Goal: Task Accomplishment & Management: Use online tool/utility

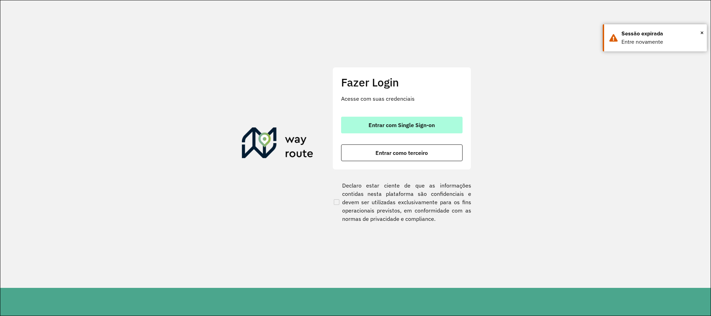
click at [409, 126] on span "Entrar com Single Sign-on" at bounding box center [402, 125] width 66 height 6
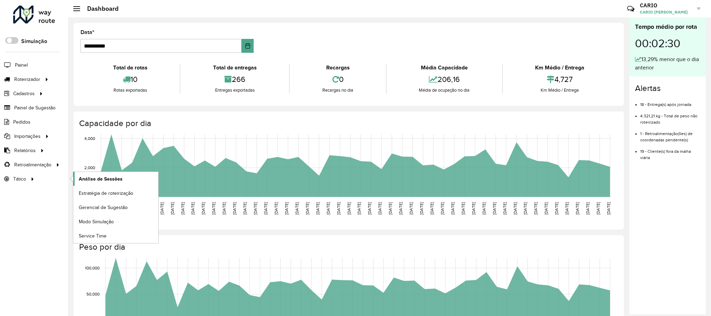
click at [98, 181] on span "Análise de Sessões" at bounding box center [101, 178] width 44 height 7
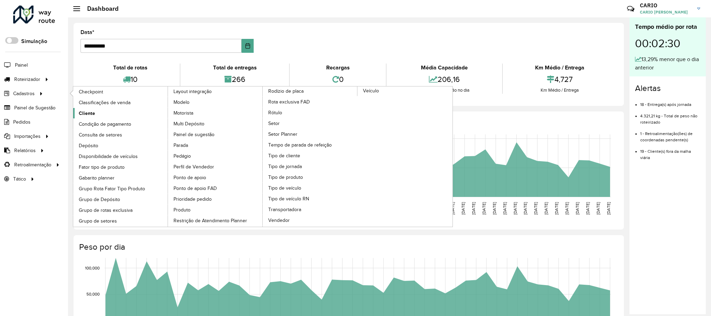
click at [92, 113] on span "Cliente" at bounding box center [87, 113] width 16 height 7
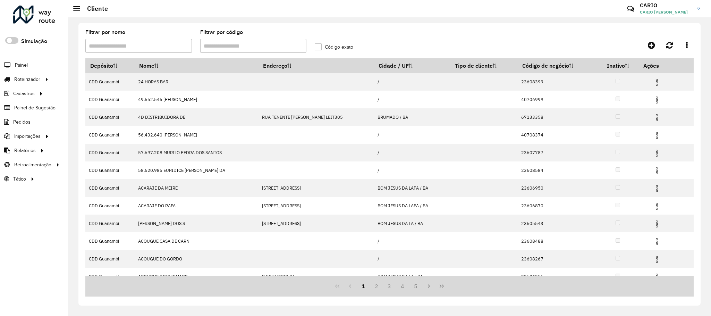
click at [227, 44] on input "Filtrar por código" at bounding box center [253, 46] width 107 height 14
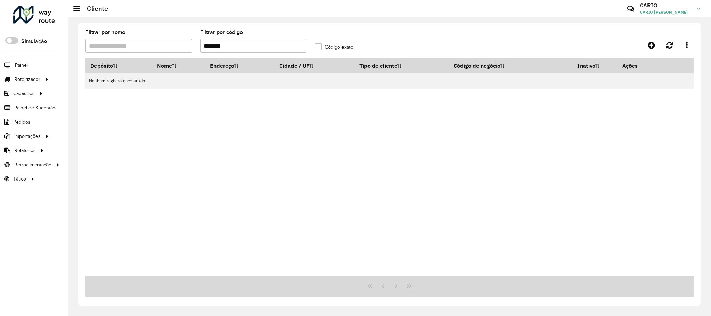
drag, startPoint x: 231, startPoint y: 45, endPoint x: 161, endPoint y: 42, distance: 69.9
click at [163, 42] on formly-group "Filtrar por nome Filtrar por código ******** Código exato" at bounding box center [310, 44] width 459 height 28
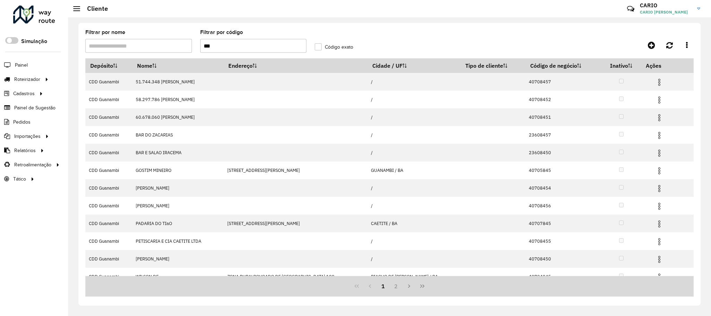
type input "***"
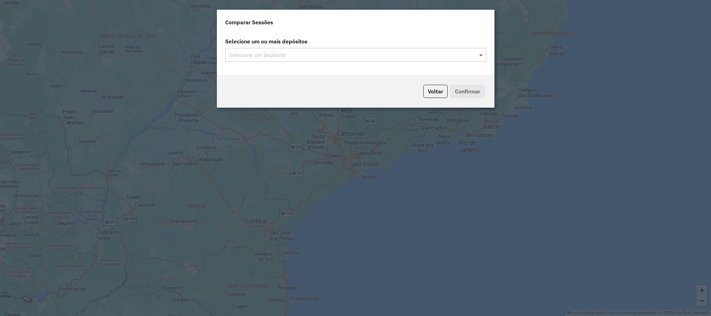
click at [479, 58] on span at bounding box center [482, 55] width 9 height 8
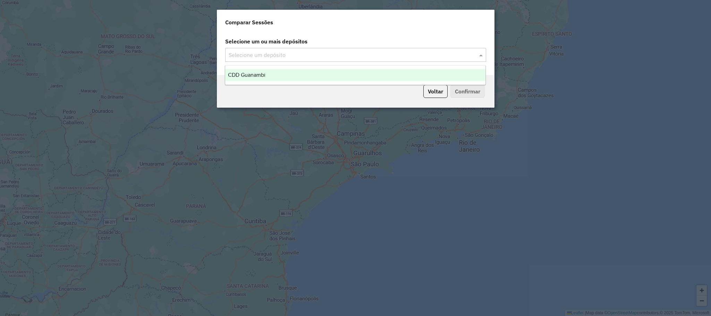
click at [481, 54] on span at bounding box center [482, 55] width 9 height 8
click at [375, 75] on div "CDD Guanambi" at bounding box center [355, 75] width 260 height 12
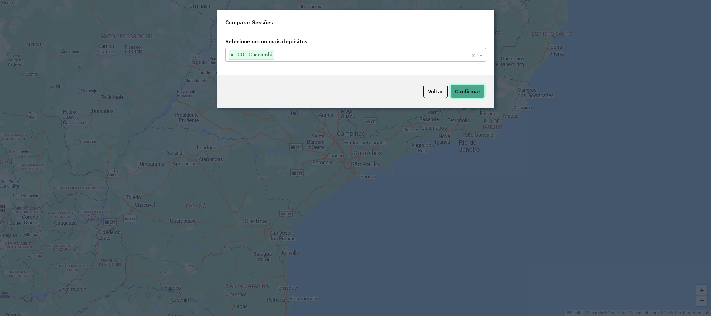
click at [464, 95] on button "Confirmar" at bounding box center [468, 91] width 34 height 13
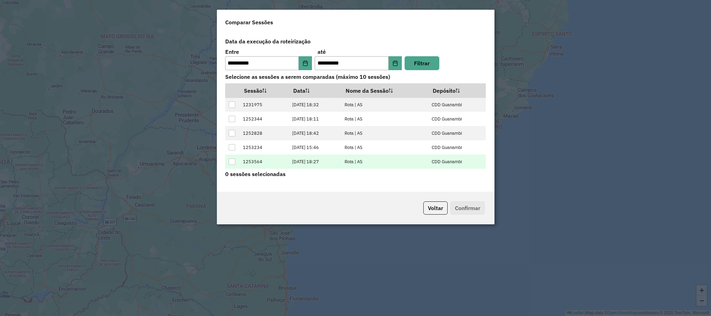
scroll to position [28, 0]
click at [230, 162] on div at bounding box center [232, 162] width 7 height 7
click at [466, 209] on button "Confirmar" at bounding box center [468, 207] width 34 height 13
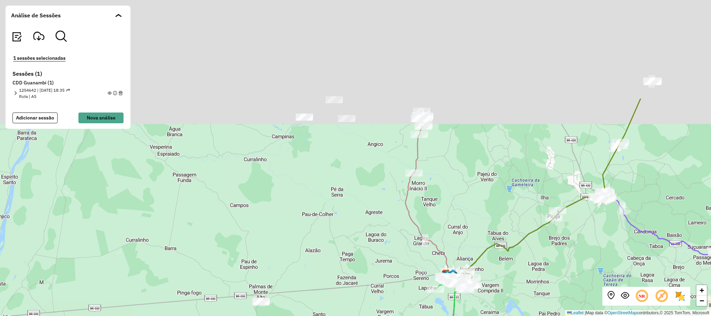
drag, startPoint x: 374, startPoint y: 87, endPoint x: 357, endPoint y: 228, distance: 142.7
click at [357, 228] on div "+ − Leaflet | Map data © OpenStreetMap contributors,© 2025 TomTom, Microsoft" at bounding box center [355, 158] width 711 height 316
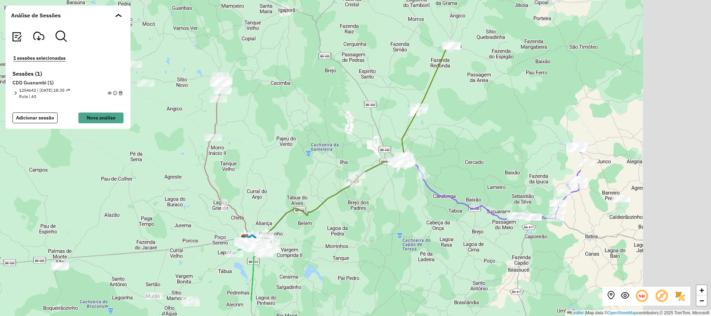
drag, startPoint x: 507, startPoint y: 161, endPoint x: 302, endPoint y: 114, distance: 210.0
click at [302, 114] on div "+ − Leaflet | Map data © OpenStreetMap contributors,© 2025 TomTom, Microsoft" at bounding box center [355, 158] width 711 height 316
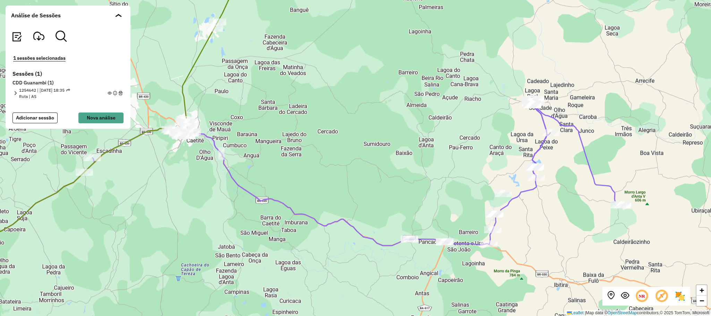
drag, startPoint x: 611, startPoint y: 193, endPoint x: 523, endPoint y: 210, distance: 89.4
click at [538, 215] on div "+ − Leaflet | Map data © OpenStreetMap contributors,© 2025 TomTom, Microsoft" at bounding box center [355, 158] width 711 height 316
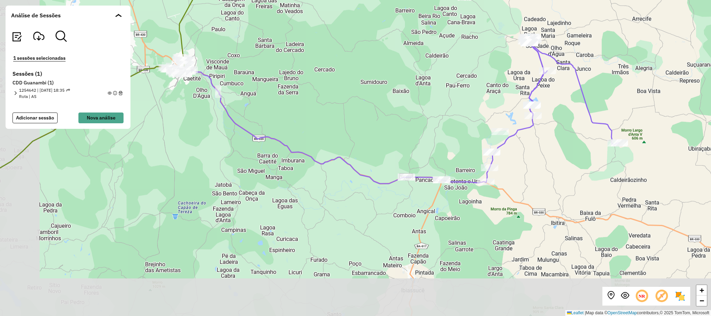
drag, startPoint x: 501, startPoint y: 272, endPoint x: 572, endPoint y: 151, distance: 139.9
click at [572, 151] on div "+ − Leaflet | Map data © OpenStreetMap contributors,© 2025 TomTom, Microsoft" at bounding box center [355, 158] width 711 height 316
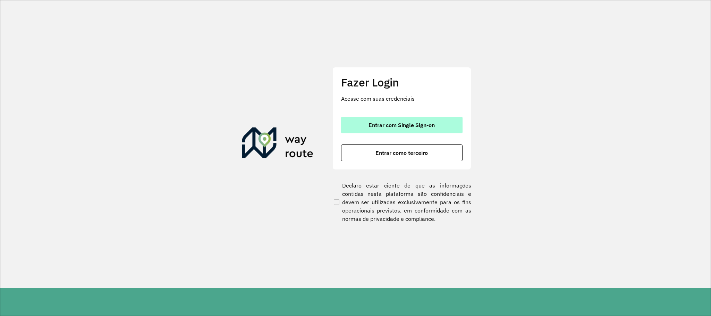
click at [402, 128] on button "Entrar com Single Sign-on" at bounding box center [402, 125] width 122 height 17
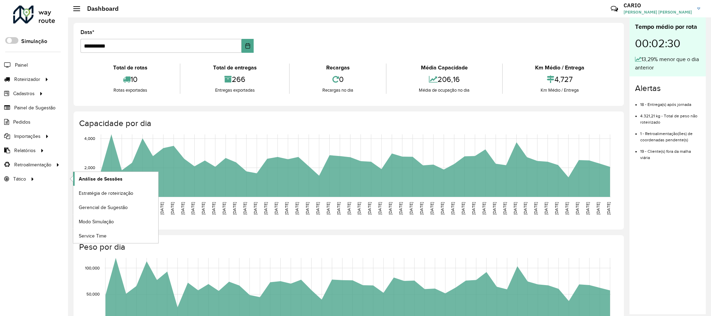
click at [93, 175] on link "Análise de Sessões" at bounding box center [115, 179] width 85 height 14
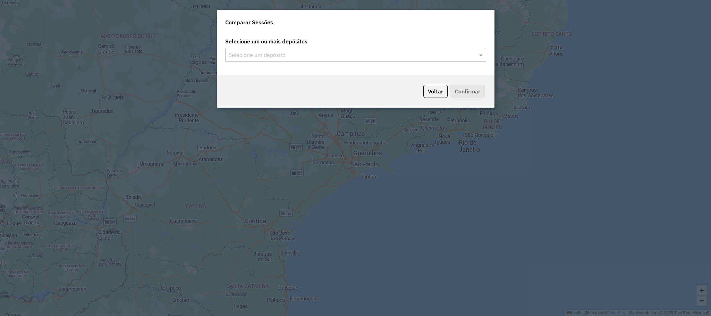
click at [474, 56] on input "text" at bounding box center [352, 55] width 251 height 8
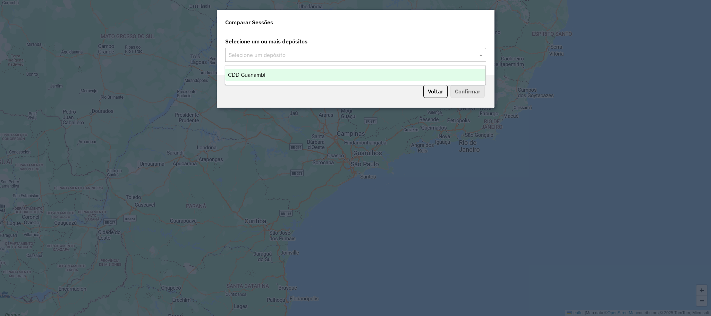
click at [479, 55] on span at bounding box center [482, 55] width 9 height 8
click at [315, 76] on div "CDD Guanambi" at bounding box center [355, 75] width 260 height 12
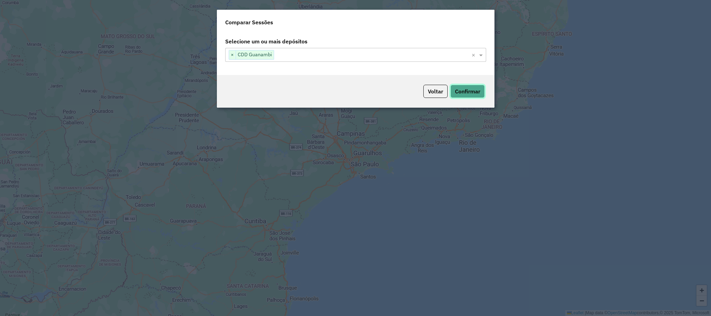
click at [478, 93] on button "Confirmar" at bounding box center [468, 91] width 34 height 13
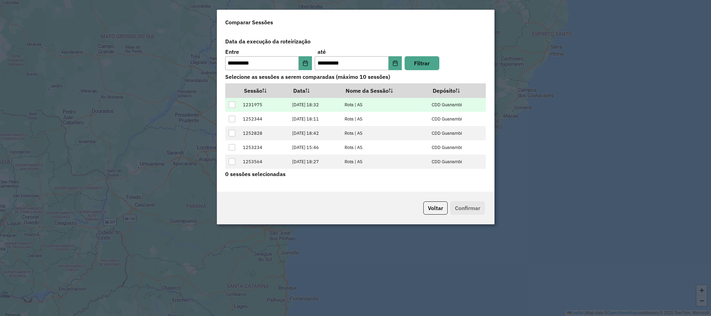
click at [237, 101] on td at bounding box center [232, 105] width 14 height 14
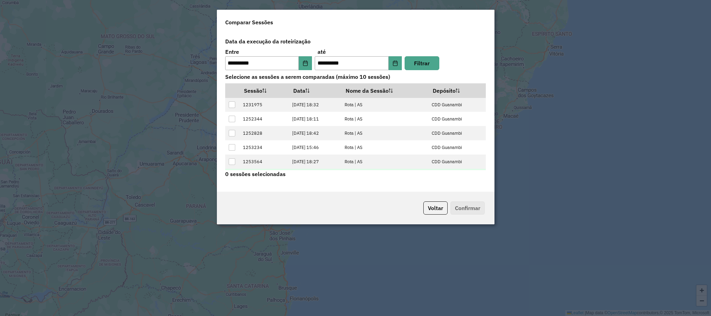
scroll to position [28, 0]
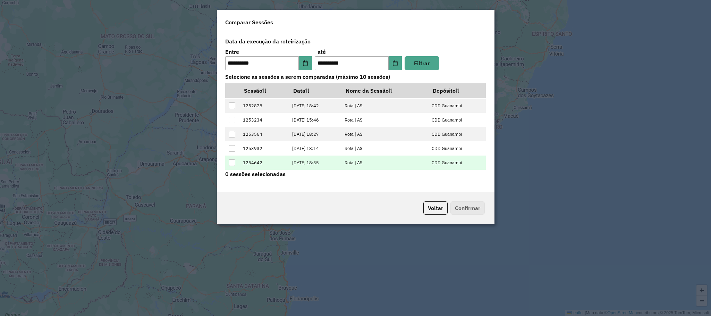
click at [231, 165] on div at bounding box center [232, 162] width 7 height 7
click at [467, 207] on button "Confirmar" at bounding box center [468, 207] width 34 height 13
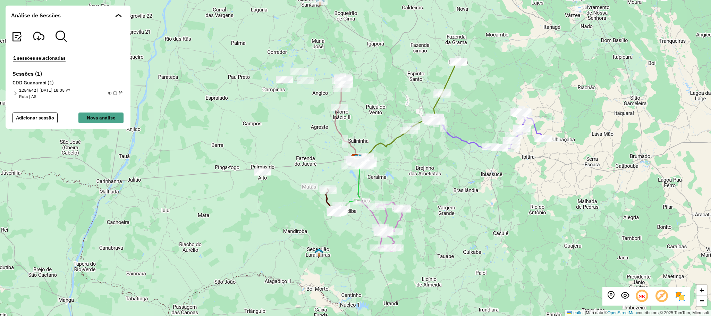
click at [14, 92] on em at bounding box center [16, 93] width 4 height 4
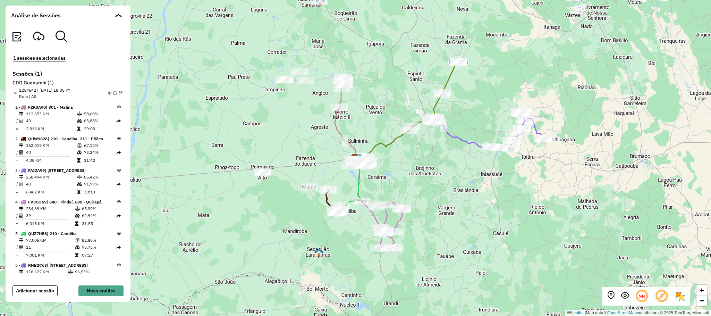
click at [108, 93] on em at bounding box center [110, 93] width 4 height 4
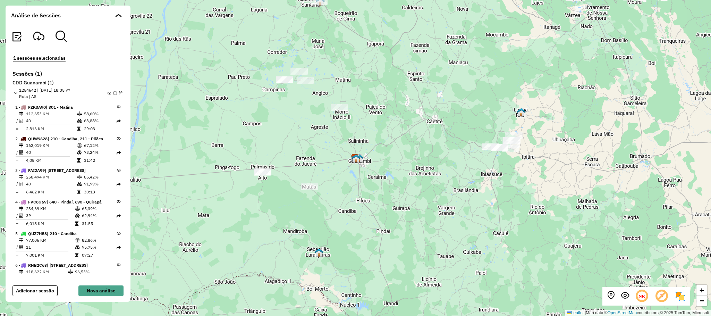
click at [117, 106] on icon at bounding box center [119, 107] width 4 height 4
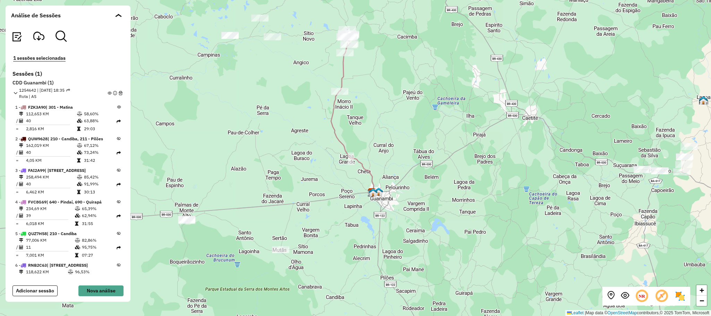
click at [108, 94] on em at bounding box center [110, 93] width 4 height 4
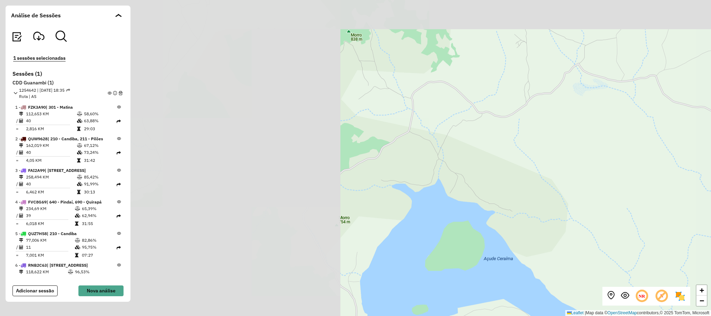
drag, startPoint x: 206, startPoint y: 131, endPoint x: 591, endPoint y: 200, distance: 391.4
click at [591, 200] on div "+ − Leaflet | Map data © OpenStreetMap contributors,© 2025 TomTom, Microsoft" at bounding box center [355, 158] width 711 height 316
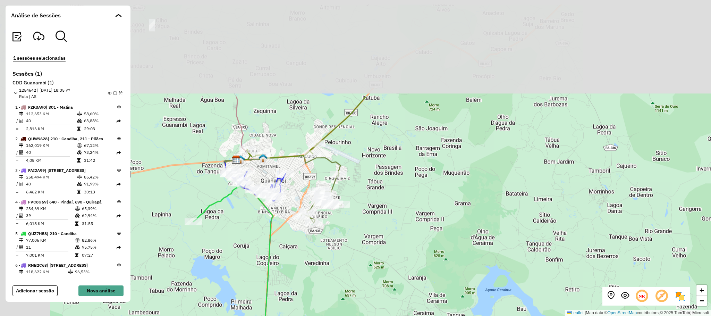
drag, startPoint x: 212, startPoint y: 104, endPoint x: 330, endPoint y: 231, distance: 172.4
click at [332, 232] on div "+ − Leaflet | Map data © OpenStreetMap contributors,© 2025 TomTom, Microsoft" at bounding box center [355, 158] width 711 height 316
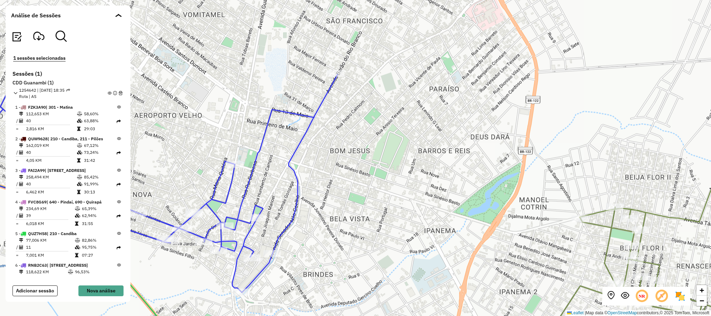
click at [108, 92] on em at bounding box center [110, 93] width 4 height 4
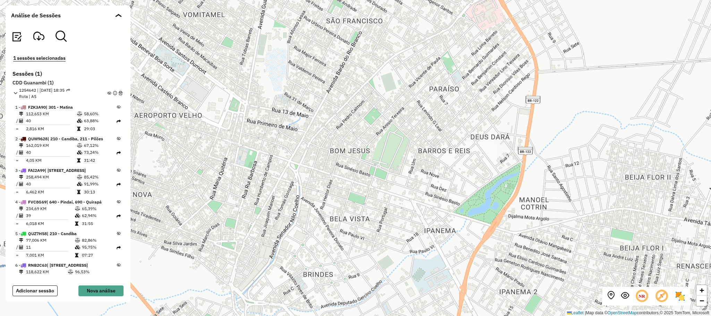
scroll to position [156, 0]
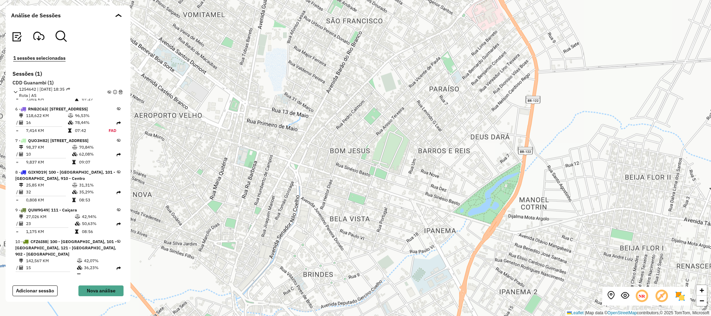
click at [117, 174] on icon at bounding box center [119, 172] width 4 height 4
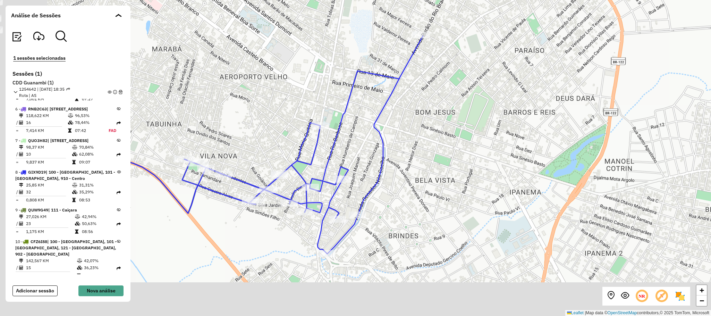
drag, startPoint x: 343, startPoint y: 230, endPoint x: 438, endPoint y: 185, distance: 105.1
click at [436, 186] on div "+ − Leaflet | Map data © OpenStreetMap contributors,© 2025 TomTom, Microsoft" at bounding box center [355, 158] width 711 height 316
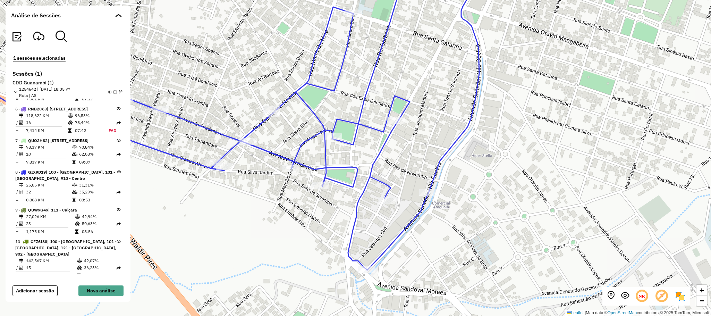
drag, startPoint x: 436, startPoint y: 86, endPoint x: 457, endPoint y: 91, distance: 21.9
click at [457, 91] on div "+ − Leaflet | Map data © OpenStreetMap contributors,© 2025 TomTom, Microsoft" at bounding box center [355, 158] width 711 height 316
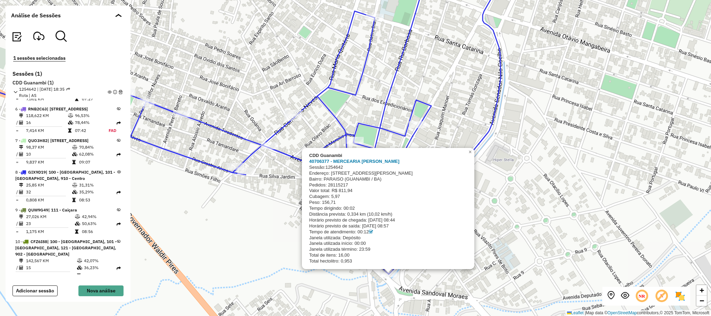
click at [266, 229] on div "CDD Guanambi 40706377 - MERCEARIA DANILO Sessão: 1254642 Endereço: PROFESSORA A…" at bounding box center [355, 158] width 711 height 316
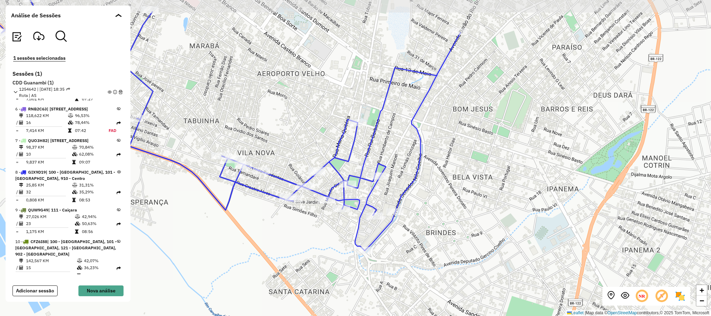
drag, startPoint x: 477, startPoint y: 157, endPoint x: 494, endPoint y: 178, distance: 27.4
click at [494, 178] on div "+ − Leaflet | Map data © OpenStreetMap contributors,© 2025 TomTom, Microsoft" at bounding box center [355, 158] width 711 height 316
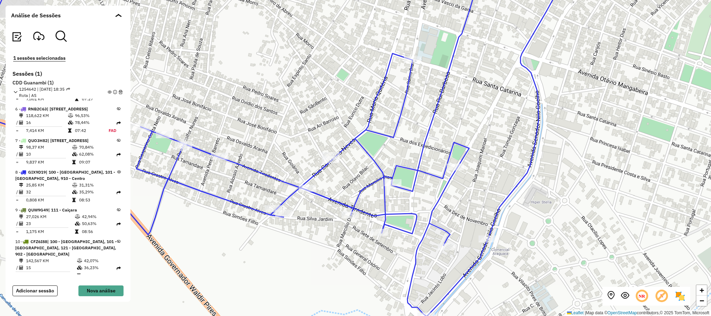
drag, startPoint x: 351, startPoint y: 154, endPoint x: 401, endPoint y: 134, distance: 54.0
click at [401, 134] on div "+ − Leaflet | Map data © OpenStreetMap contributors,© 2025 TomTom, Microsoft" at bounding box center [355, 158] width 711 height 316
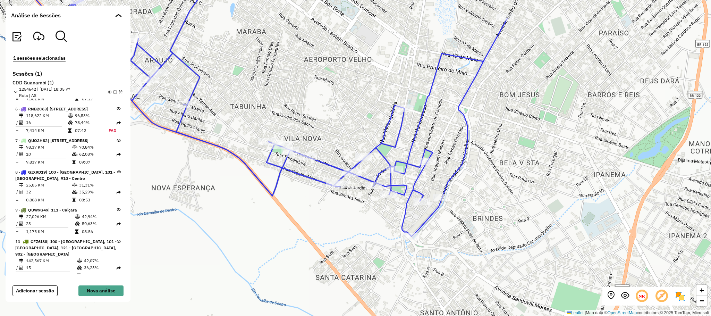
click at [482, 193] on div "+ − Leaflet | Map data © OpenStreetMap contributors,© 2025 TomTom, Microsoft" at bounding box center [355, 158] width 711 height 316
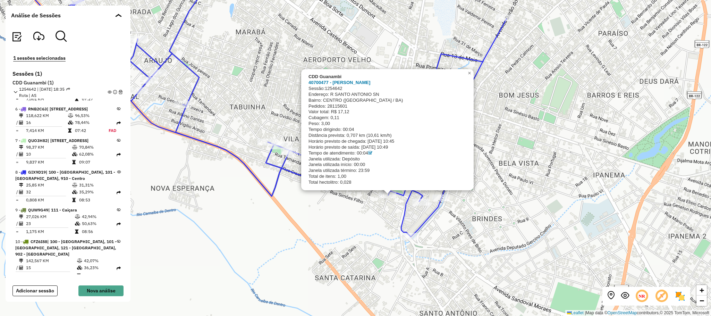
click at [364, 207] on div "CDD Guanambi 40700477 - JOAQUIM PRADO PIMENT Sessão: 1254642 Endereço: R SANTO …" at bounding box center [355, 158] width 711 height 316
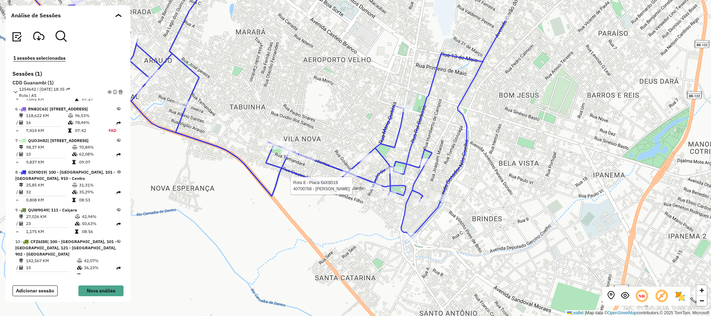
click at [371, 190] on div at bounding box center [372, 186] width 17 height 7
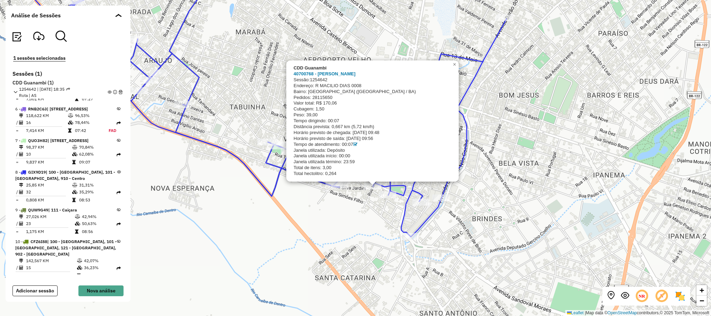
click at [370, 208] on div "Rota 8 - Placa GIX9D19 40700768 - VALDEMAR DE BARROS C CDD Guanambi 40700768 - …" at bounding box center [355, 158] width 711 height 316
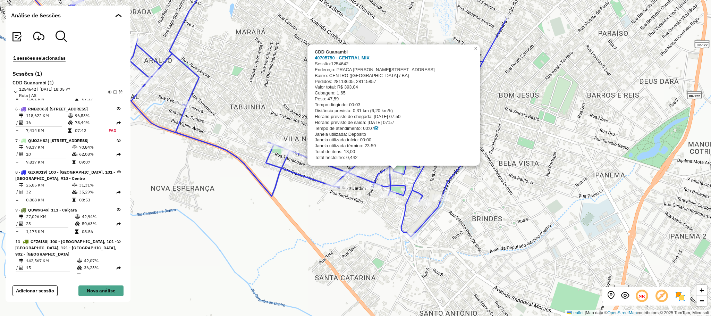
click at [427, 182] on div "CDD Guanambi 40705750 - CENTRAL MIX Sessão: 1254642 Endereço: PRACA JOSE FERREI…" at bounding box center [355, 158] width 711 height 316
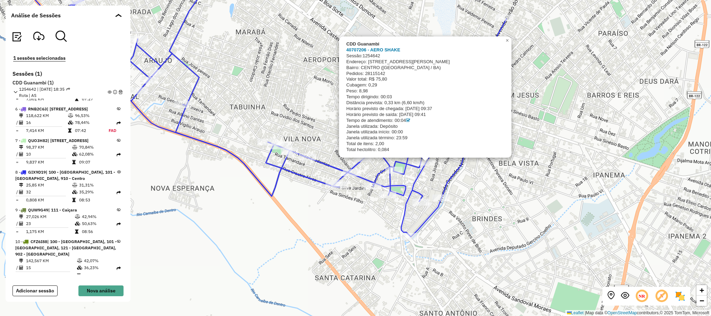
click at [271, 103] on div "CDD Guanambi 40707206 - AERO SHAKE Sessão: 1254642 Endereço: RUA FRANCISCO J FE…" at bounding box center [355, 158] width 711 height 316
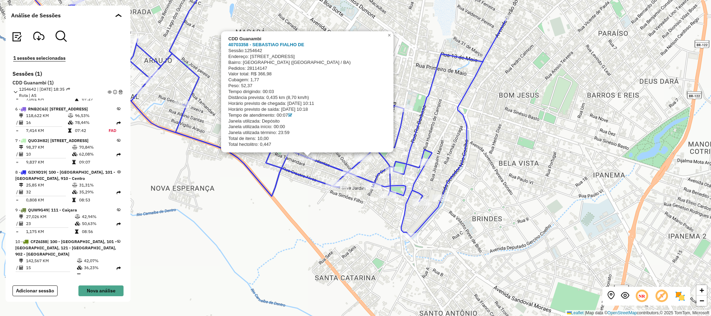
click at [307, 193] on div "CDD Guanambi 40703358 - SEBASTIAO FIALHO DE Sessão: 1254642 Endereço: AV TIRADE…" at bounding box center [355, 158] width 711 height 316
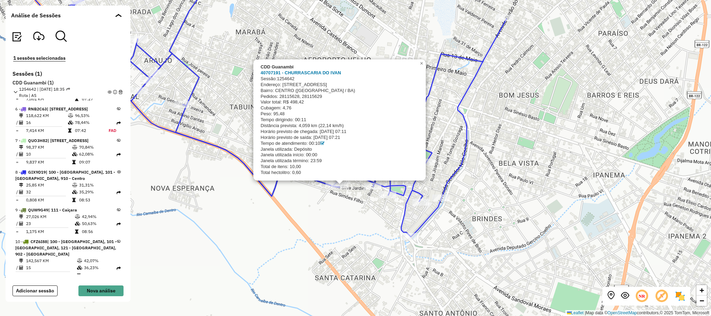
drag, startPoint x: 316, startPoint y: 227, endPoint x: 318, endPoint y: 222, distance: 6.1
click at [317, 225] on div "CDD Guanambi 40707191 - CHURRASCARIA DO IVAN Sessão: 1254642 Endereço: RUA SILV…" at bounding box center [355, 158] width 711 height 316
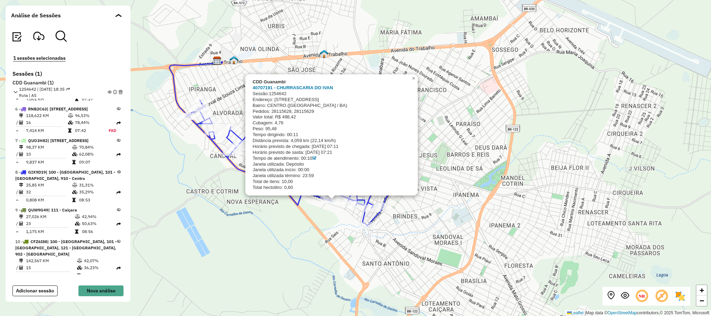
click at [463, 134] on div "CDD Guanambi 40707191 - CHURRASCARIA DO IVAN Sessão: 1254642 Endereço: RUA SILV…" at bounding box center [355, 158] width 711 height 316
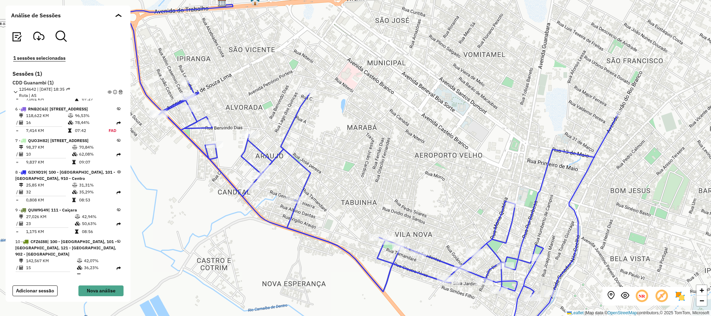
scroll to position [177, 0]
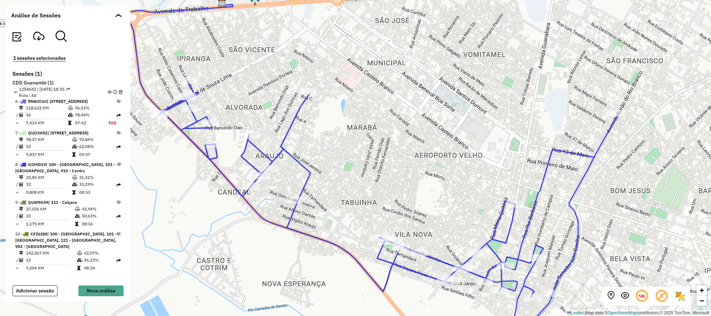
click at [351, 151] on div "+ − Leaflet | Map data © OpenStreetMap contributors,© 2025 TomTom, Microsoft" at bounding box center [355, 158] width 711 height 316
